Goal: Register for event/course

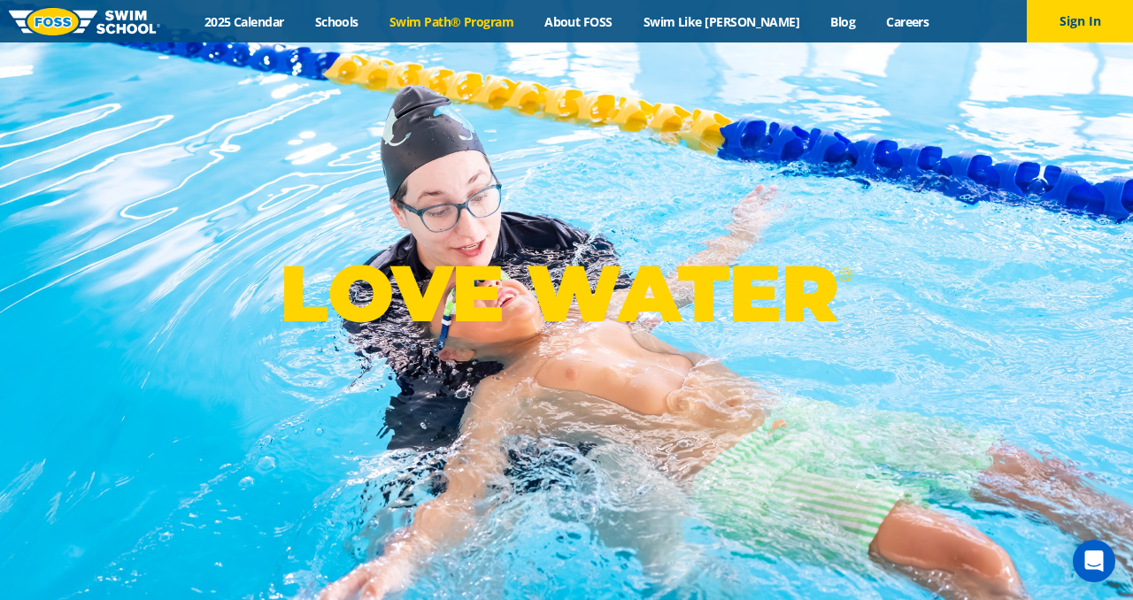
click at [460, 24] on link "Swim Path® Program" at bounding box center [450, 21] width 155 height 17
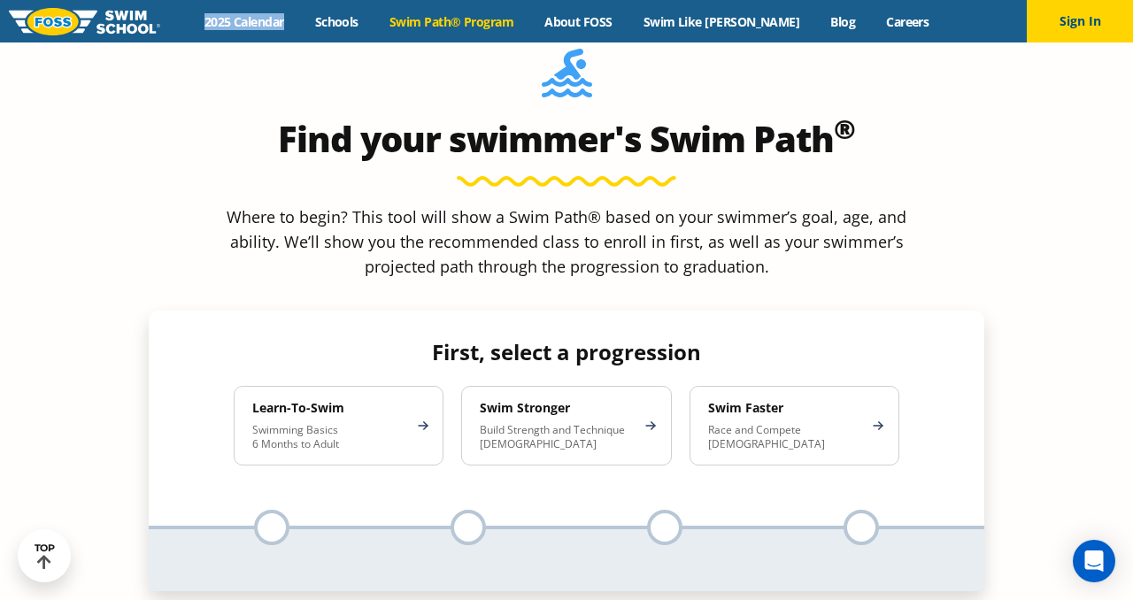
scroll to position [1559, 0]
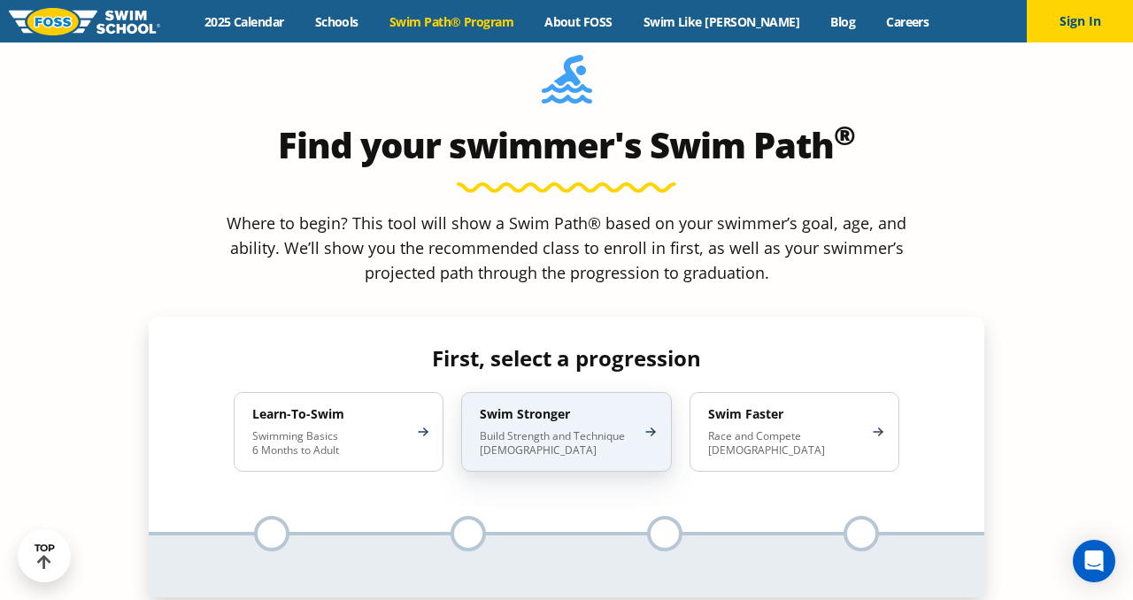
click at [568, 429] on p "Build Strength and Technique 5-13 Years Old" at bounding box center [557, 443] width 155 height 28
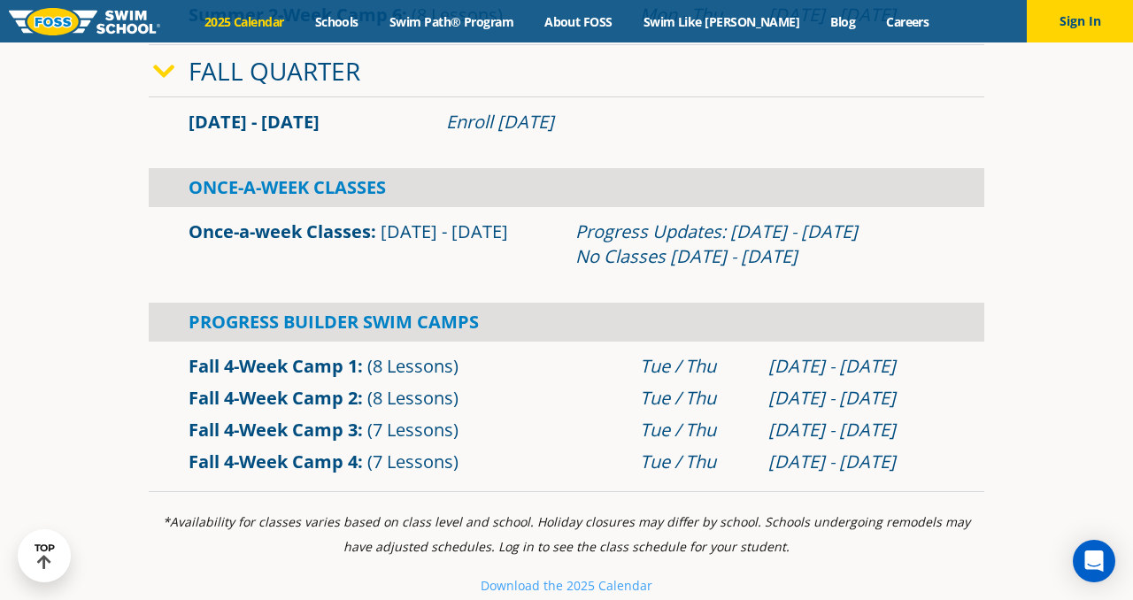
scroll to position [1119, 0]
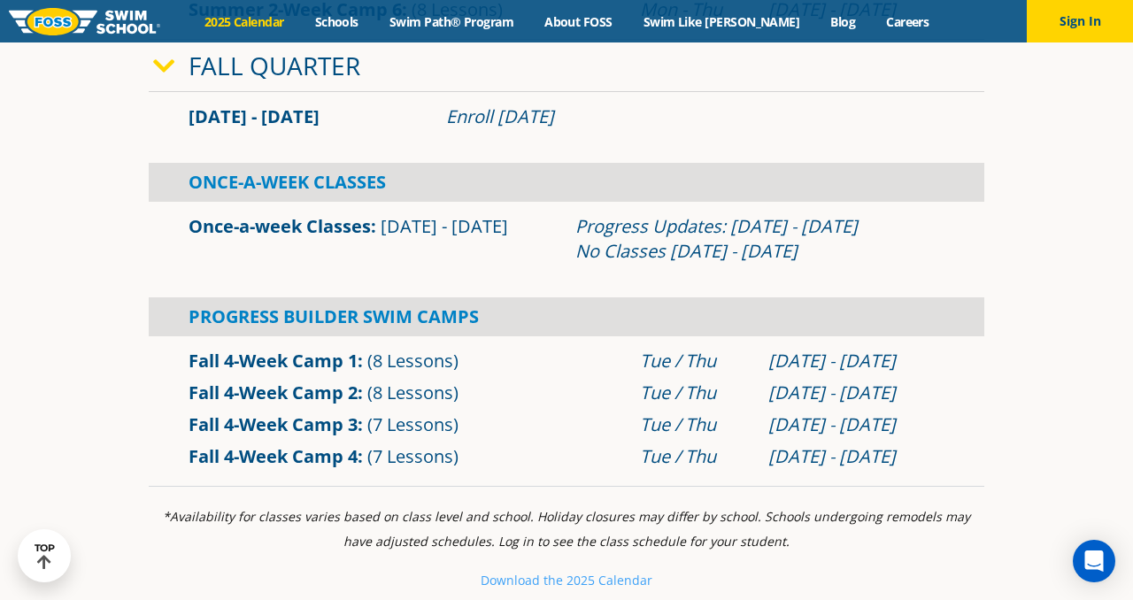
click at [282, 366] on link "Fall 4-Week Camp 1" at bounding box center [273, 361] width 169 height 24
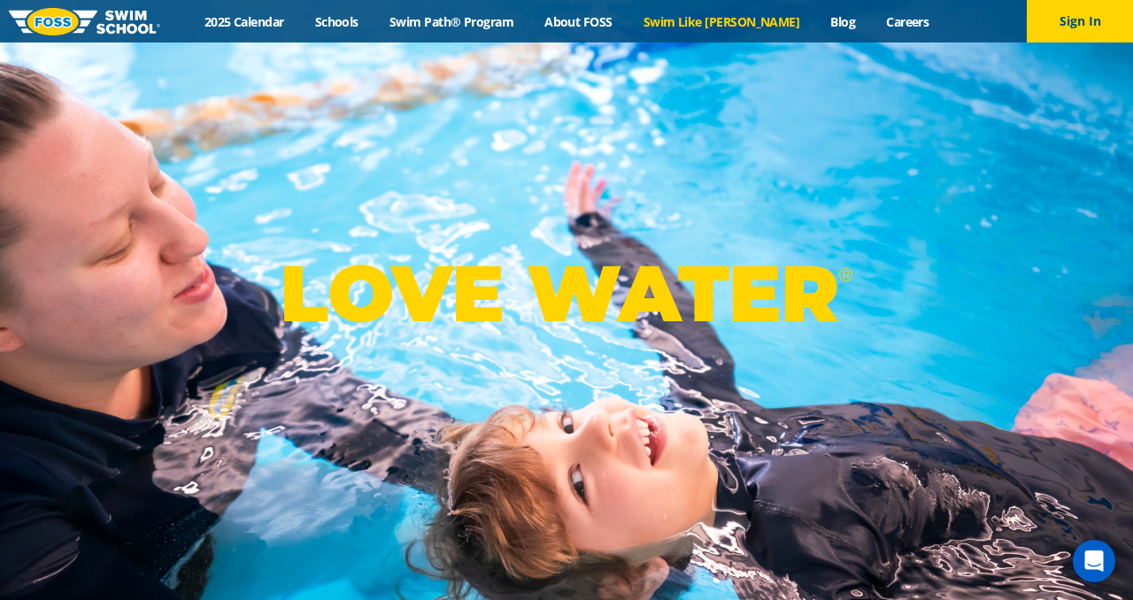
click at [721, 27] on link "Swim Like [PERSON_NAME]" at bounding box center [722, 21] width 188 height 17
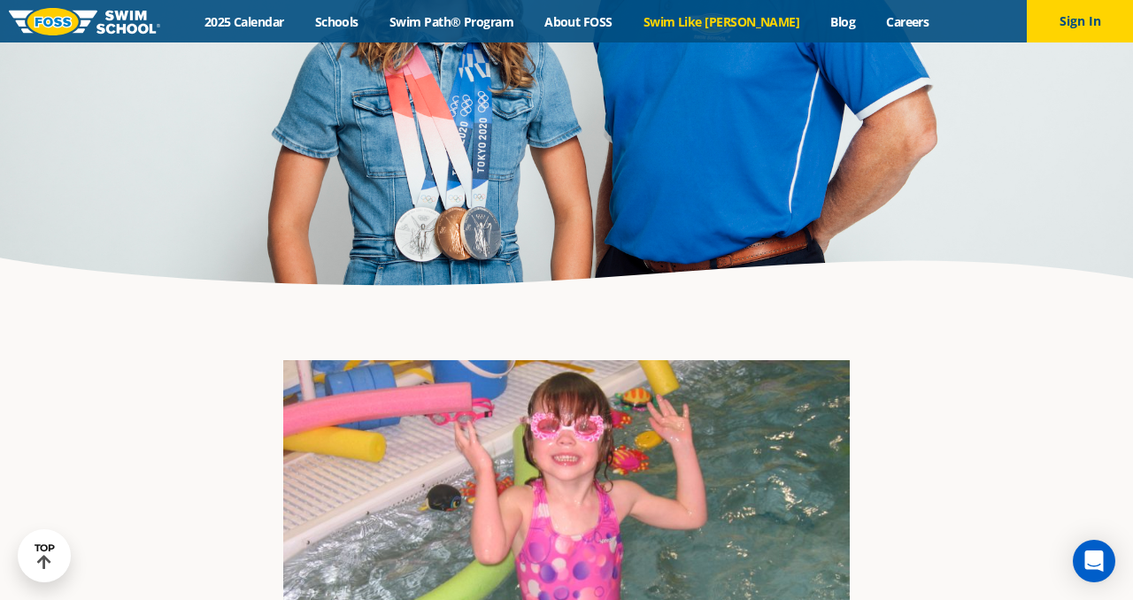
scroll to position [2091, 0]
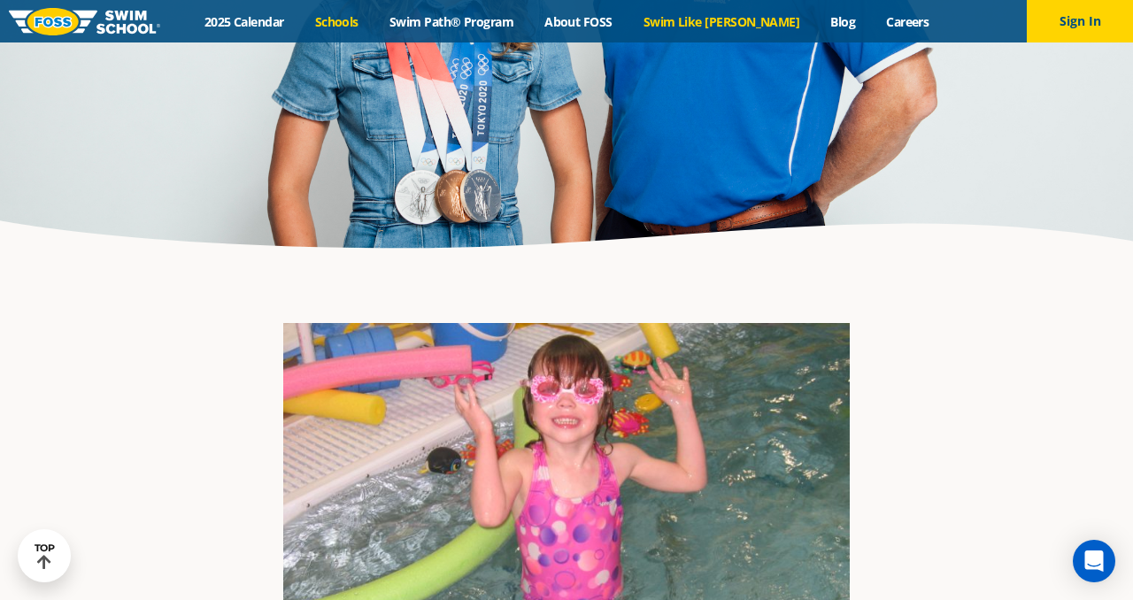
click at [359, 19] on link "Schools" at bounding box center [336, 21] width 74 height 17
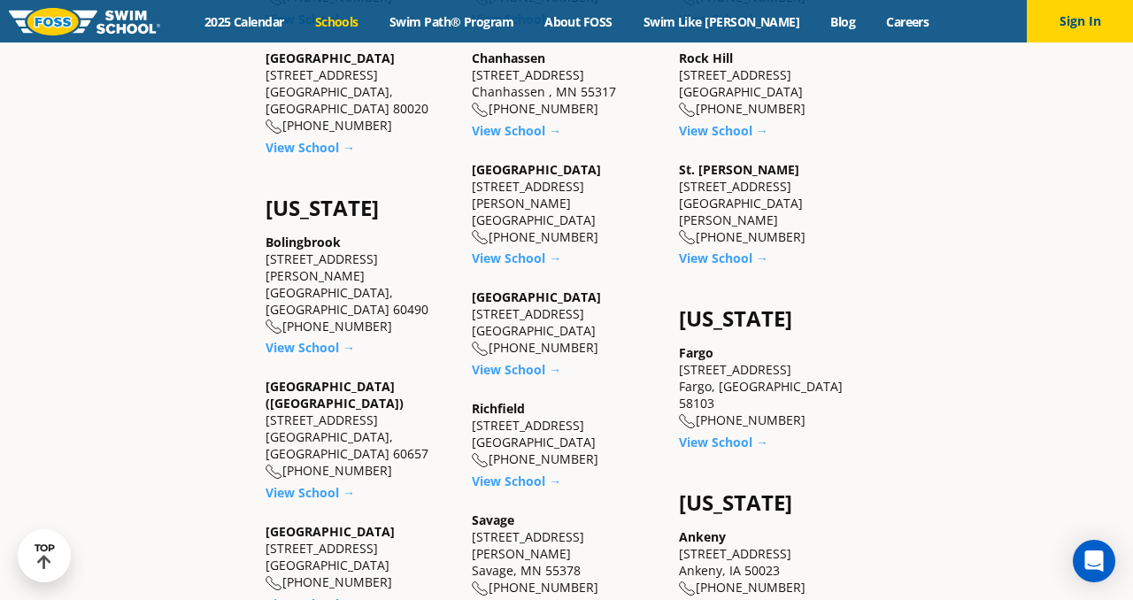
scroll to position [969, 0]
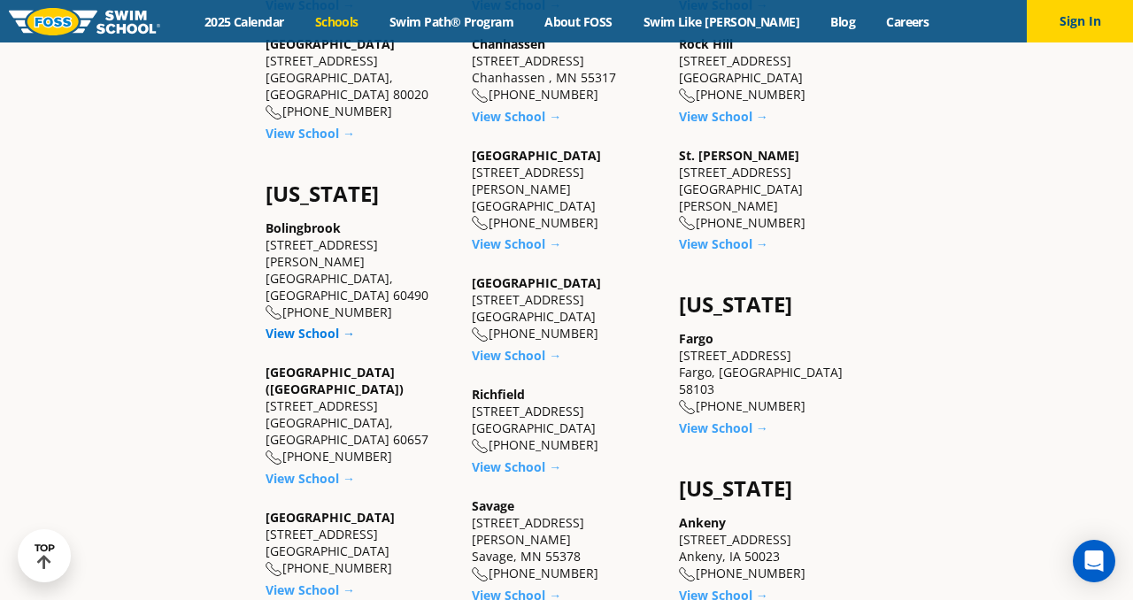
click at [289, 325] on link "View School →" at bounding box center [310, 333] width 89 height 17
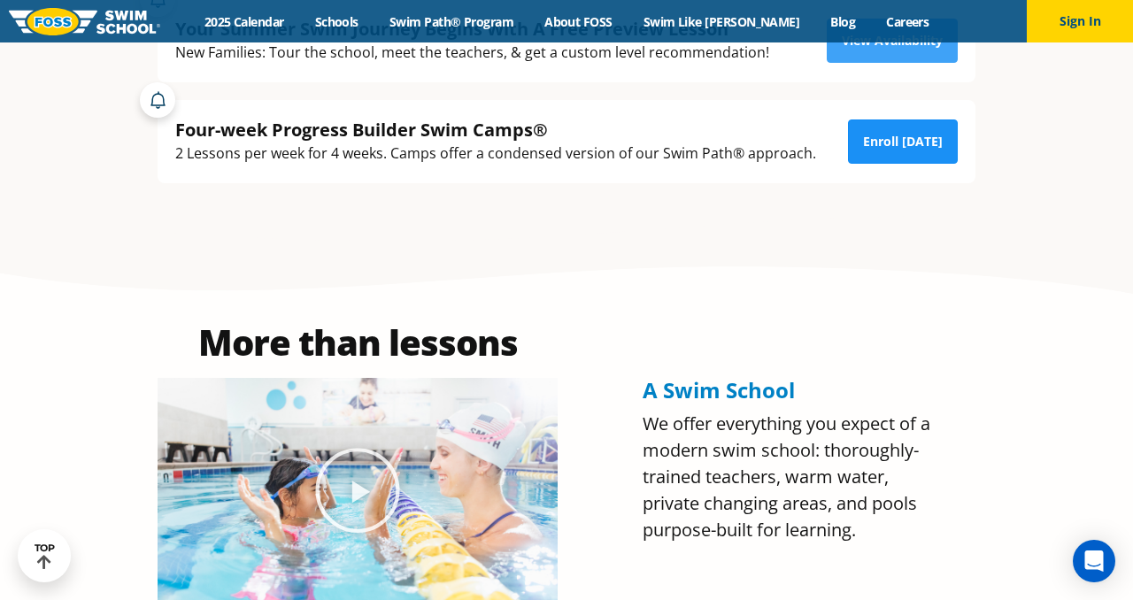
scroll to position [571, 0]
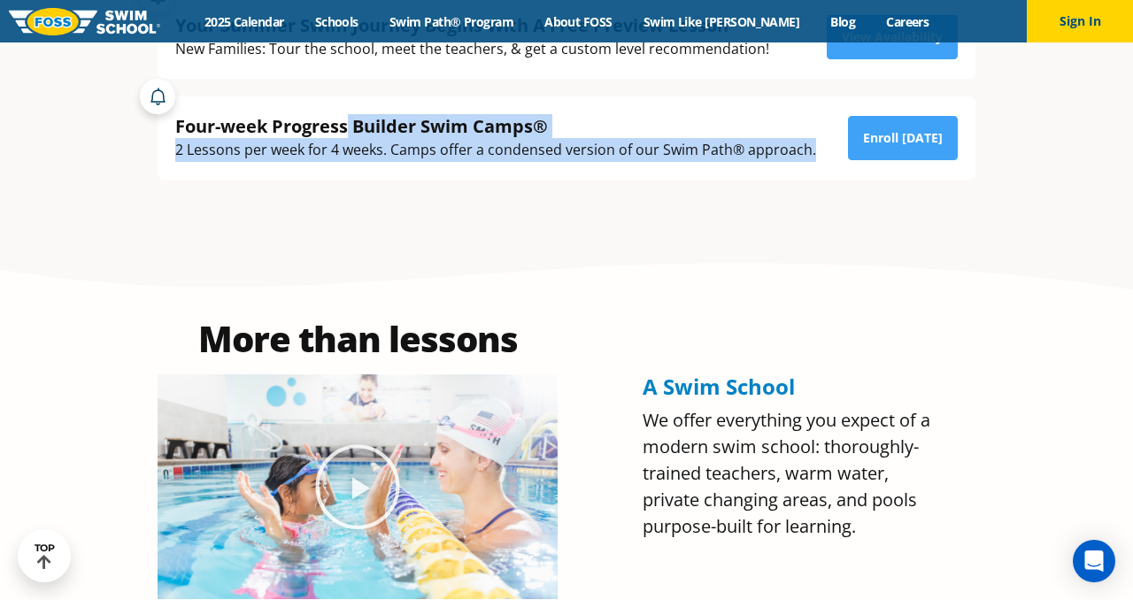
drag, startPoint x: 348, startPoint y: 130, endPoint x: 759, endPoint y: 189, distance: 414.8
click at [758, 189] on div "New Families: 50% Off Fall Quarter Lessons 50% Off Once-A-Week Lessons or Fall …" at bounding box center [566, 36] width 853 height 373
copy div "Builder Swim Camps® 2 Lessons per week for 4 weeks. Camps offer a condensed ver…"
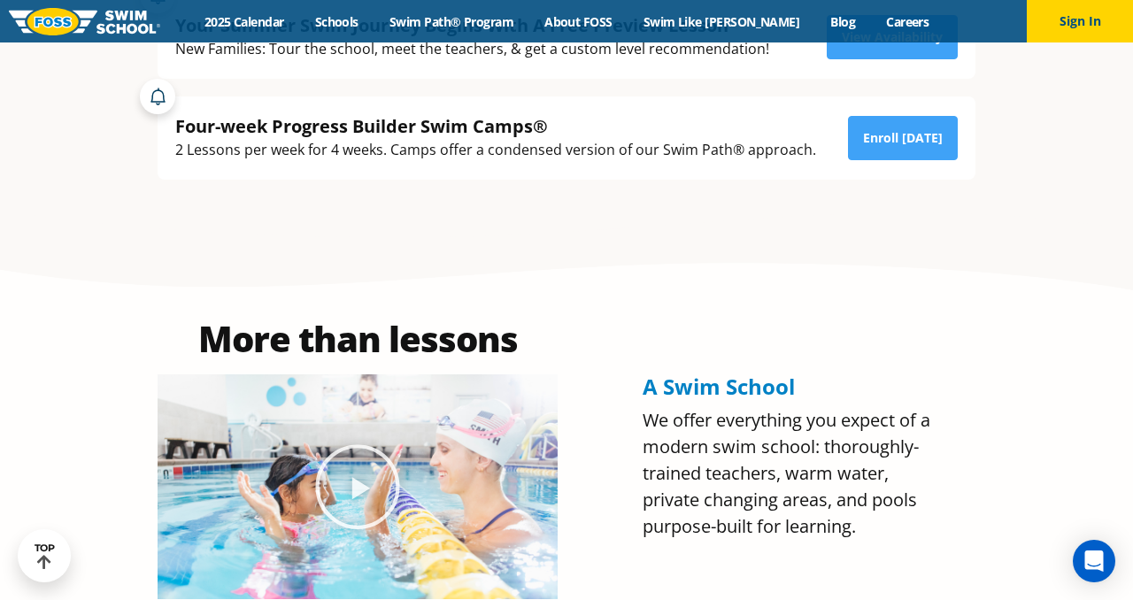
click at [761, 192] on div "New Families: 50% Off Fall Quarter Lessons 50% Off Once-A-Week Lessons or Fall …" at bounding box center [566, 36] width 853 height 373
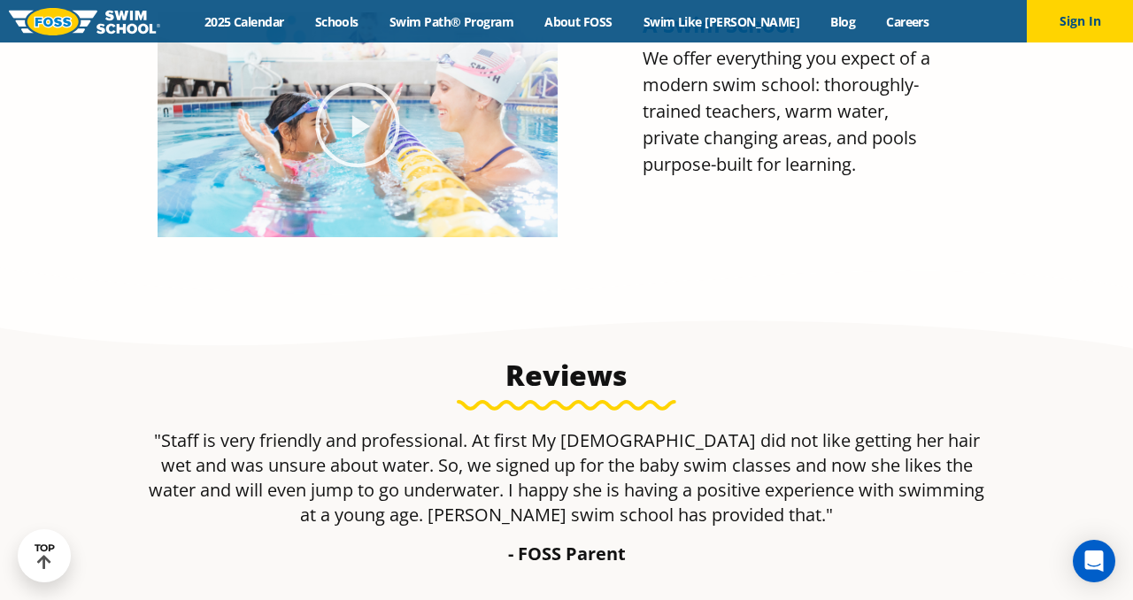
scroll to position [0, 0]
